Goal: Information Seeking & Learning: Learn about a topic

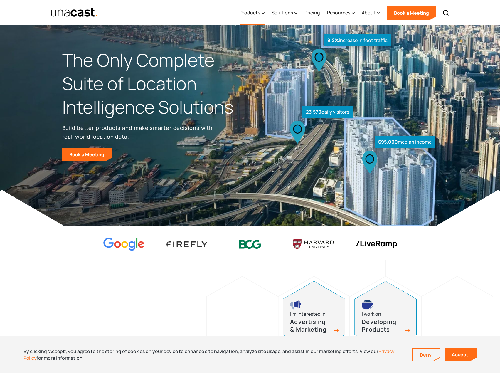
click at [262, 12] on div "Products" at bounding box center [252, 13] width 25 height 24
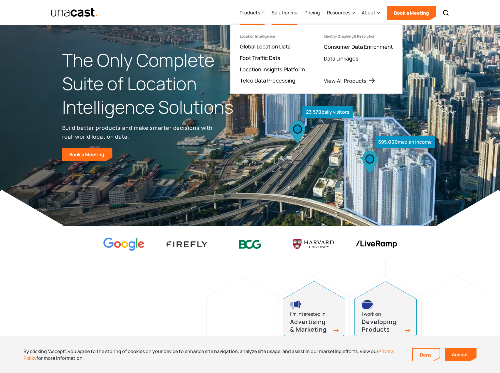
click at [282, 11] on div "Solutions" at bounding box center [282, 12] width 21 height 7
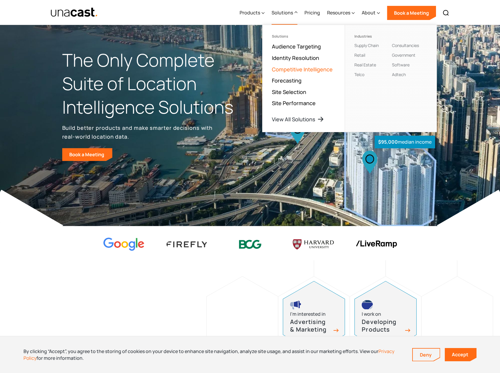
click at [320, 70] on link "Competitive Intelligence" at bounding box center [302, 69] width 61 height 7
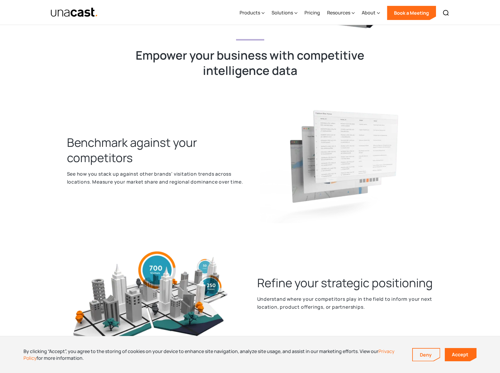
scroll to position [100, 0]
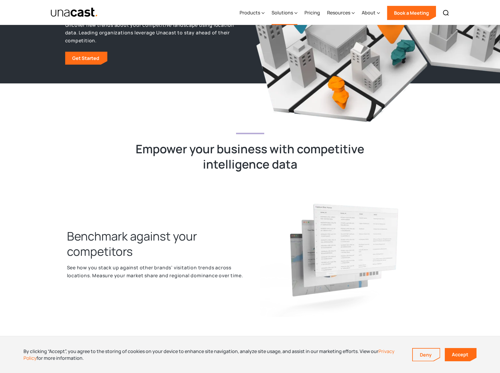
click at [291, 14] on div "Solutions" at bounding box center [282, 12] width 21 height 7
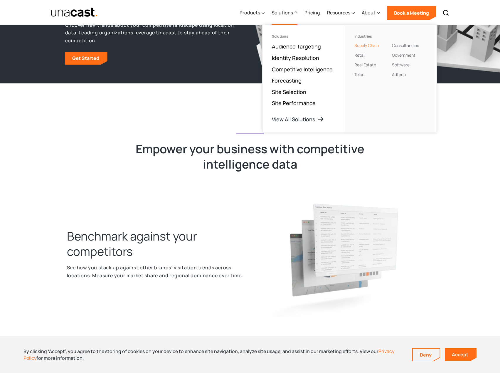
click at [364, 47] on link "Supply Chain" at bounding box center [367, 46] width 24 height 6
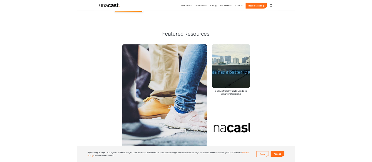
scroll to position [842, 0]
